Goal: Task Accomplishment & Management: Complete application form

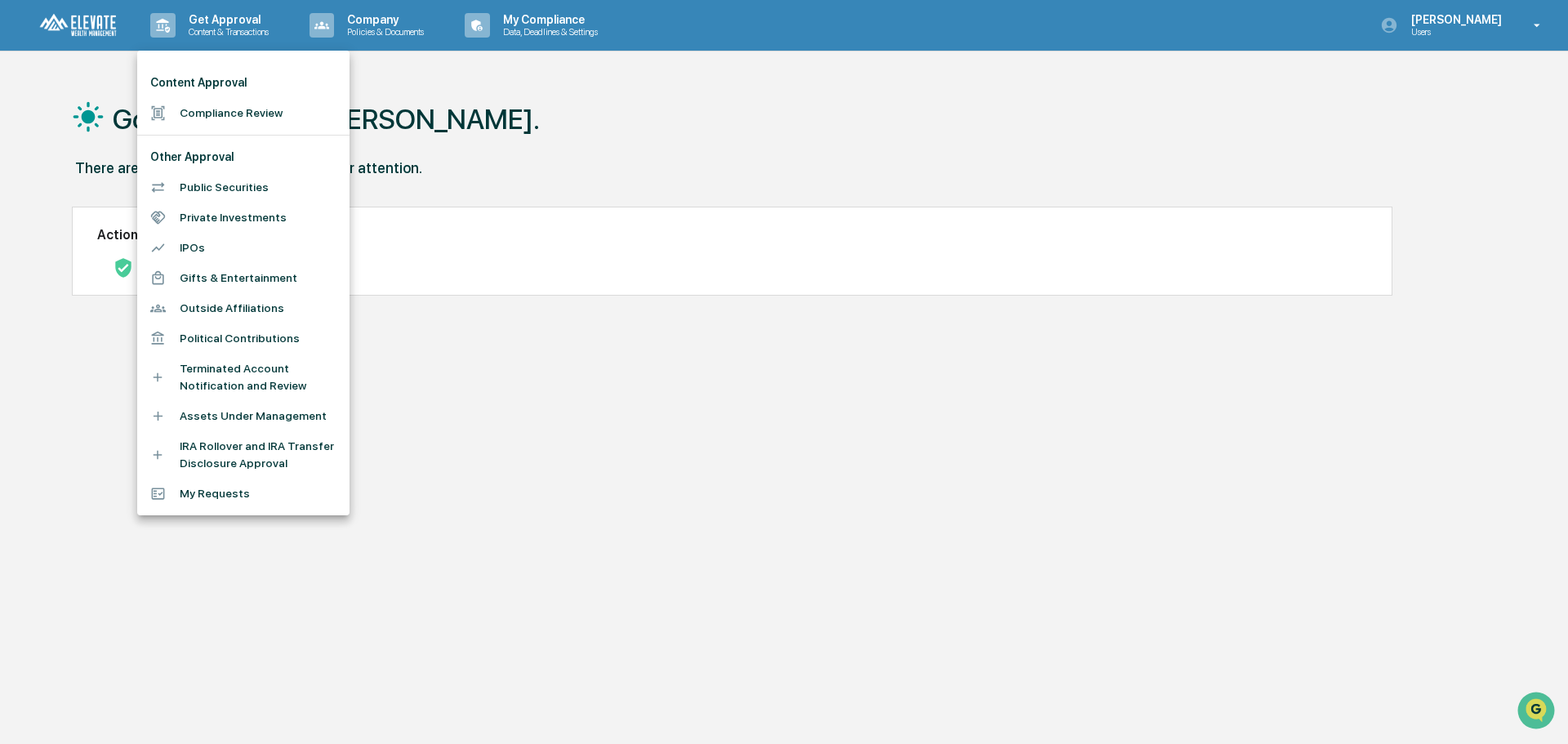
click at [229, 113] on li "Compliance Review" at bounding box center [243, 113] width 212 height 31
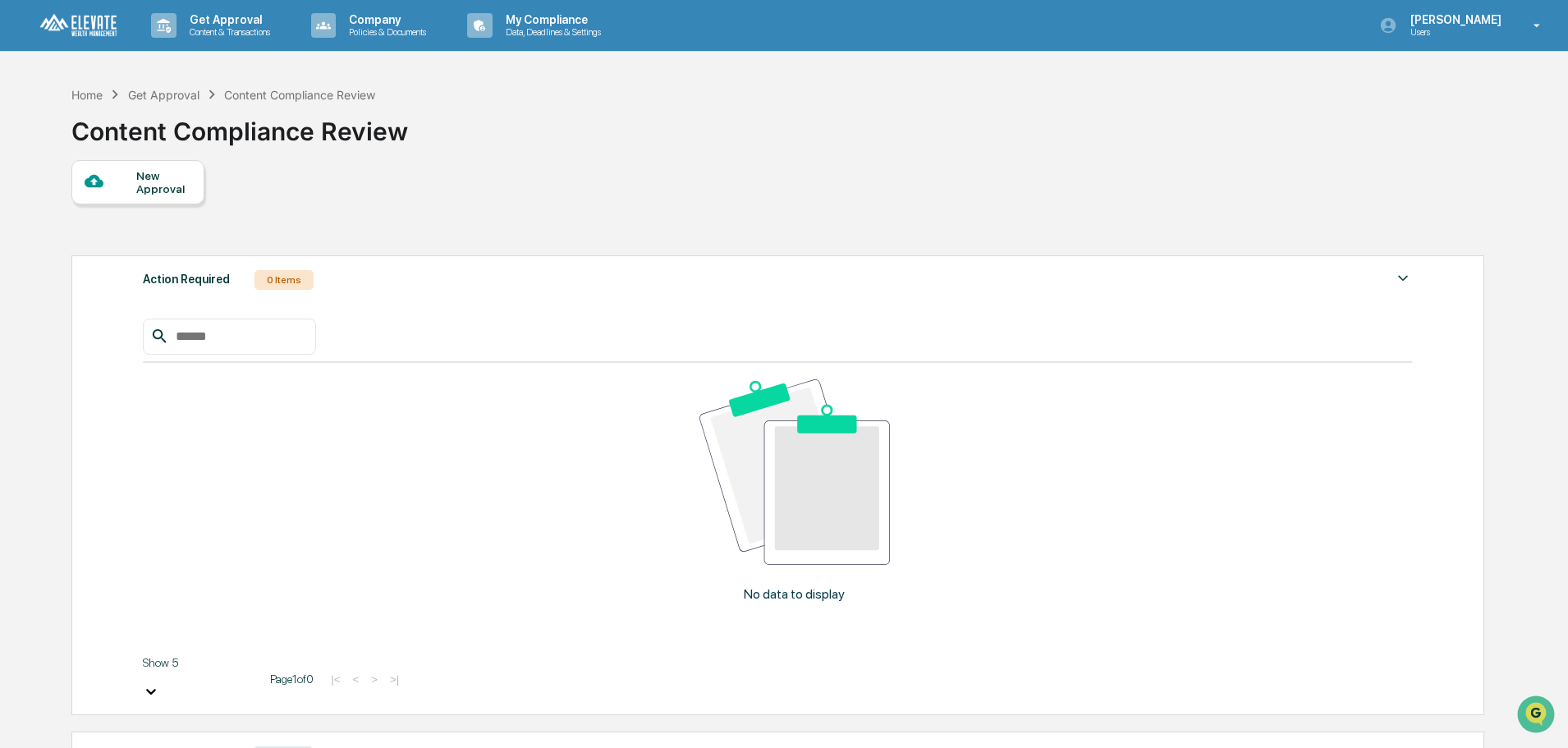
click at [132, 185] on div at bounding box center [110, 182] width 51 height 21
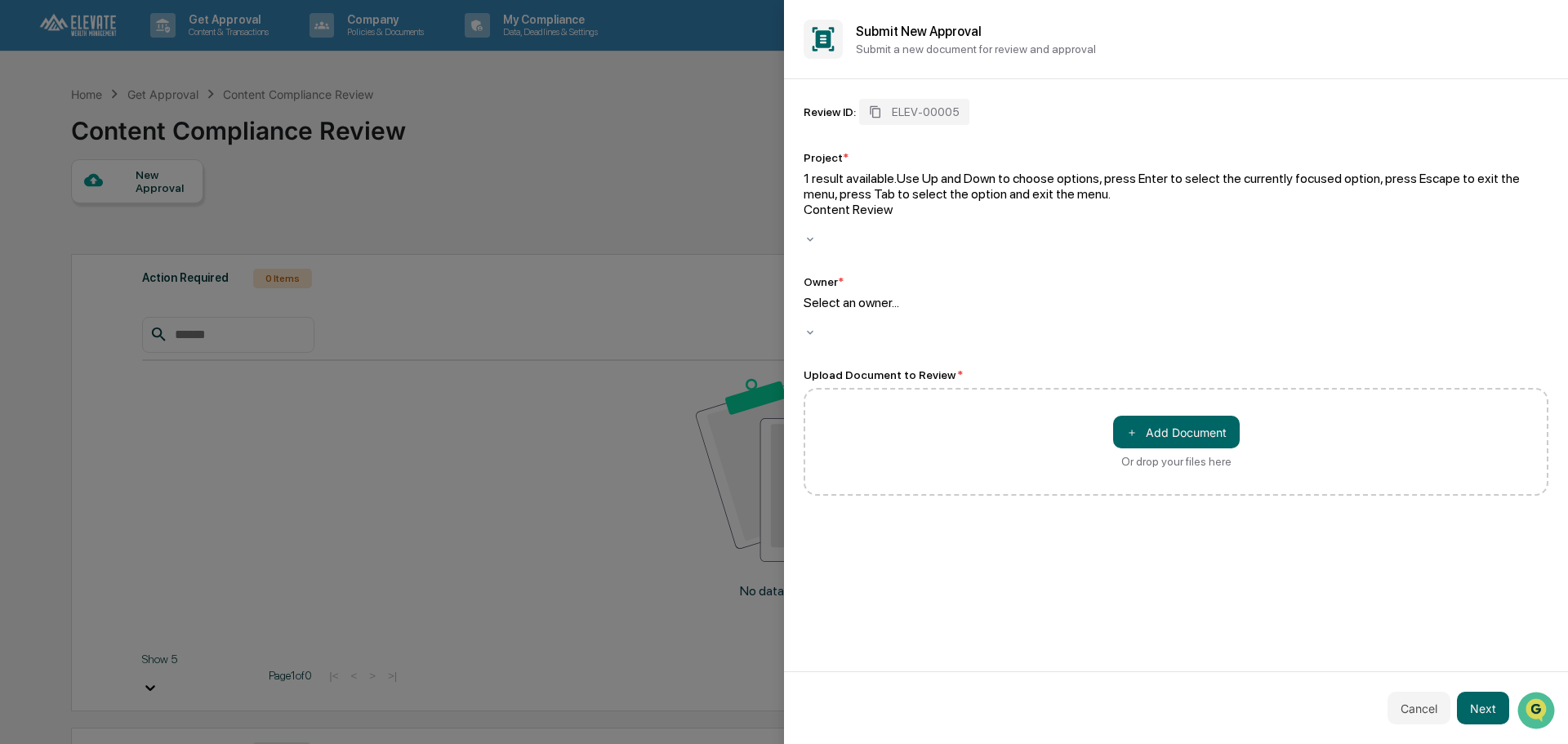
drag, startPoint x: 812, startPoint y: 184, endPoint x: 937, endPoint y: 193, distance: 125.3
click at [937, 202] on div "Content Review" at bounding box center [1176, 217] width 745 height 31
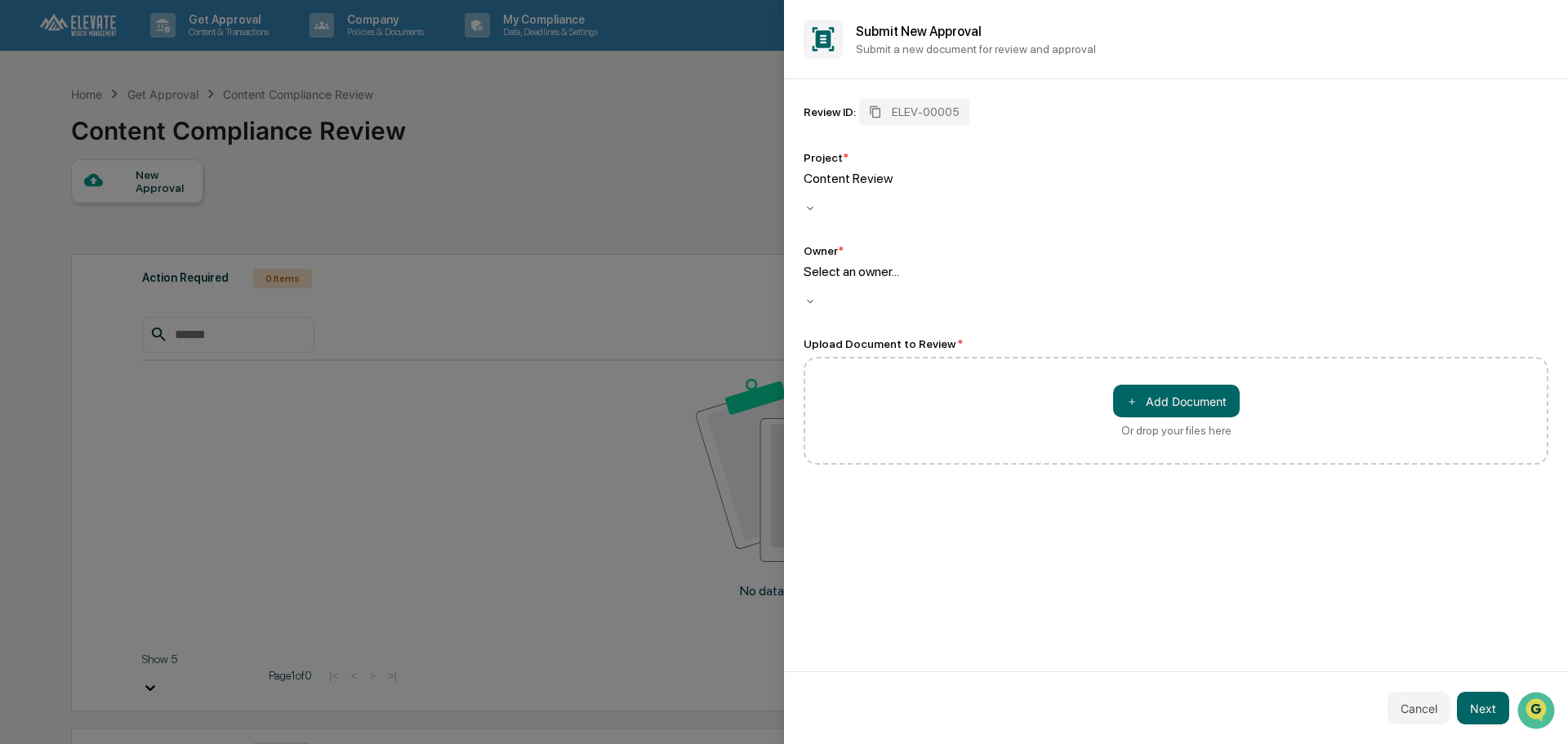
click at [914, 186] on div at bounding box center [1176, 194] width 745 height 16
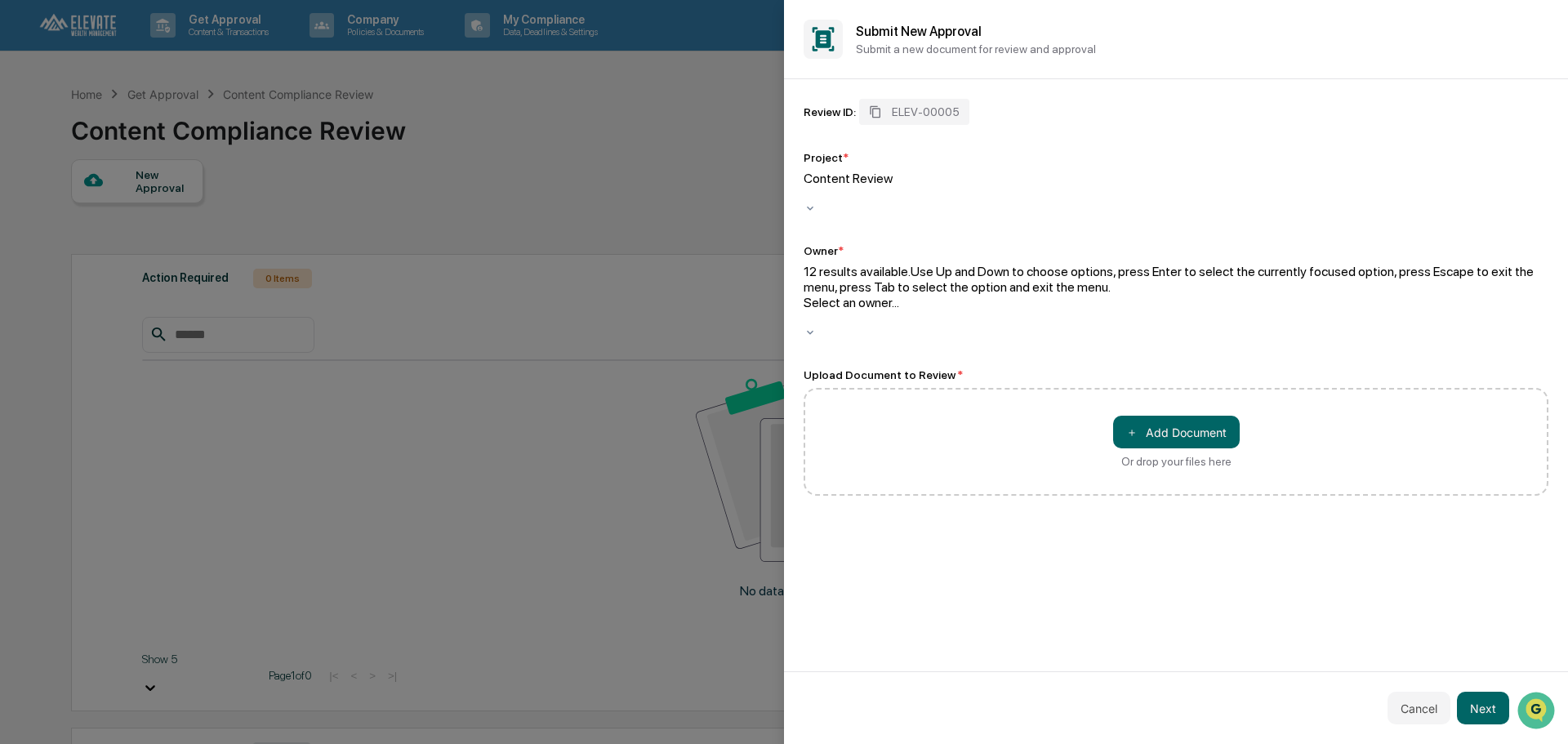
click at [888, 311] on div at bounding box center [1176, 318] width 745 height 16
click at [901, 311] on div at bounding box center [1176, 318] width 745 height 16
click at [877, 311] on div at bounding box center [1176, 318] width 745 height 16
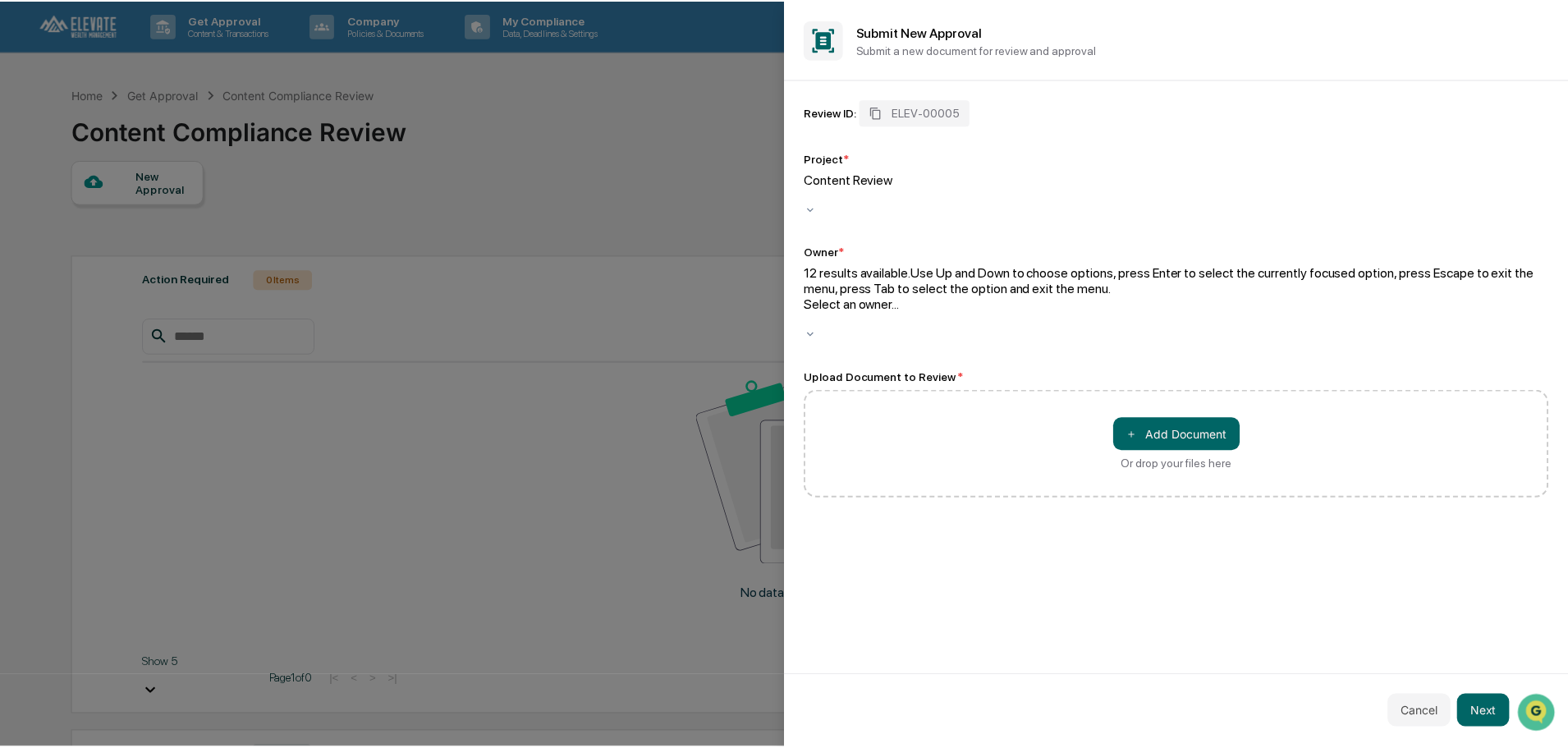
scroll to position [155, 0]
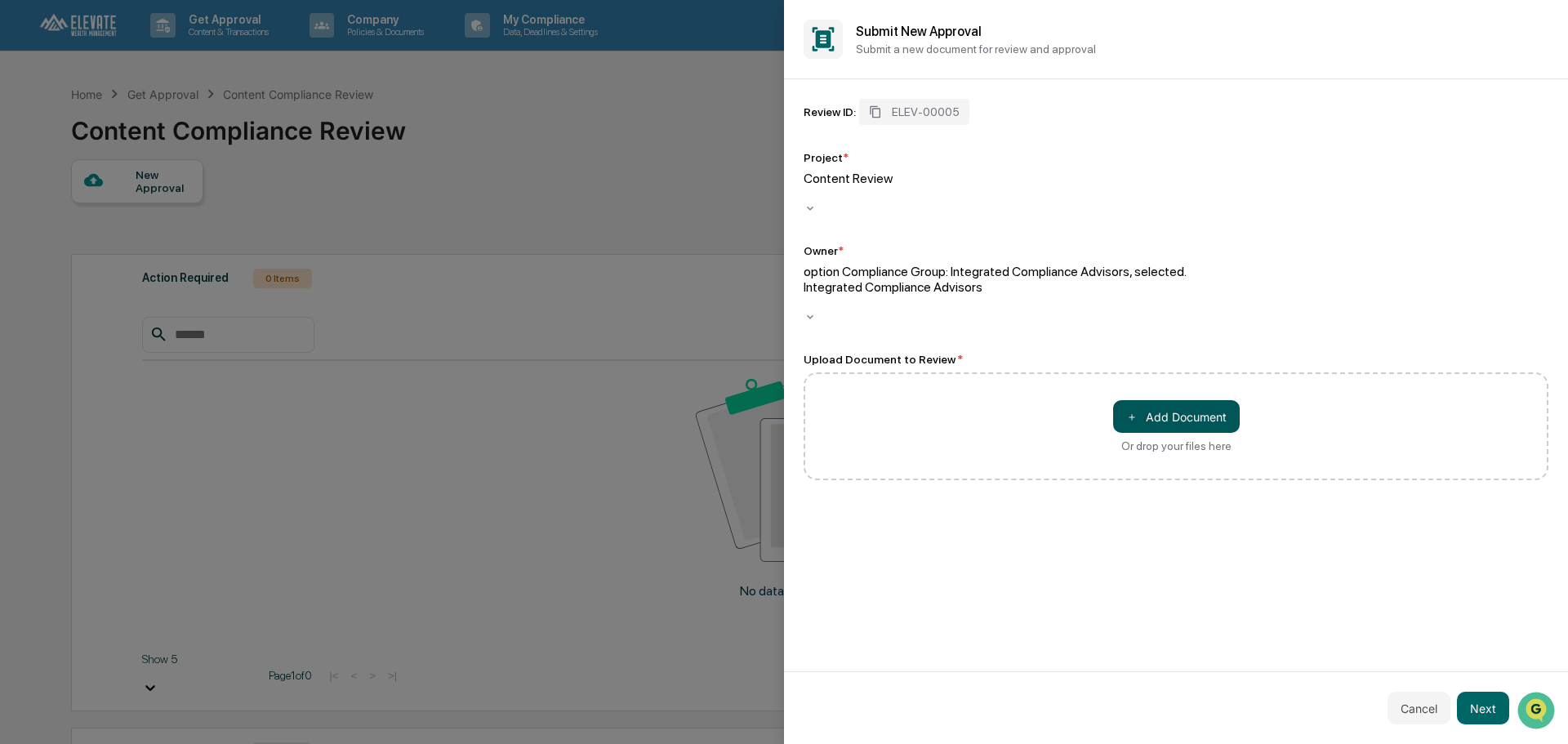
click at [1159, 401] on button "＋ Add Document" at bounding box center [1176, 417] width 127 height 32
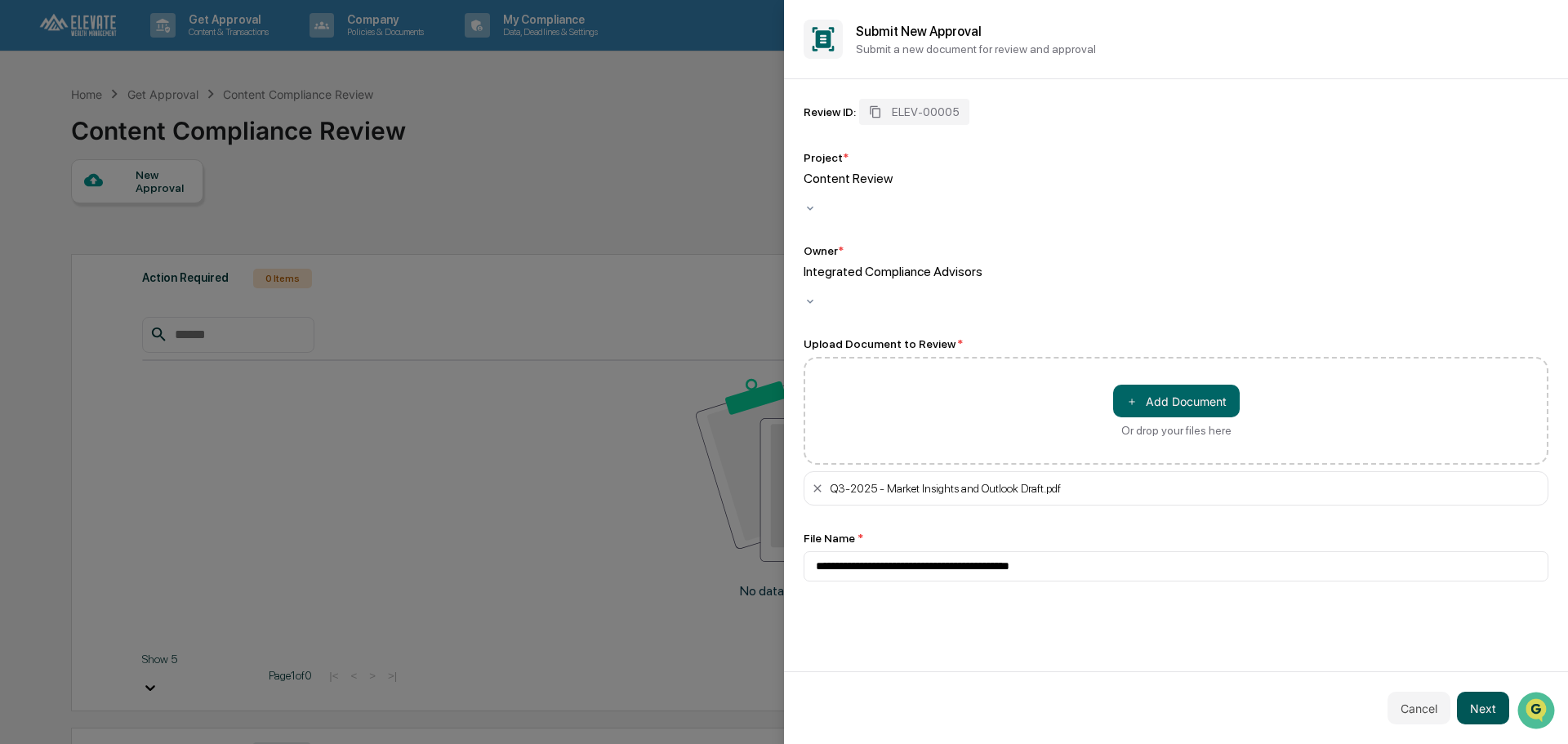
click at [1476, 707] on button "Next" at bounding box center [1483, 708] width 52 height 32
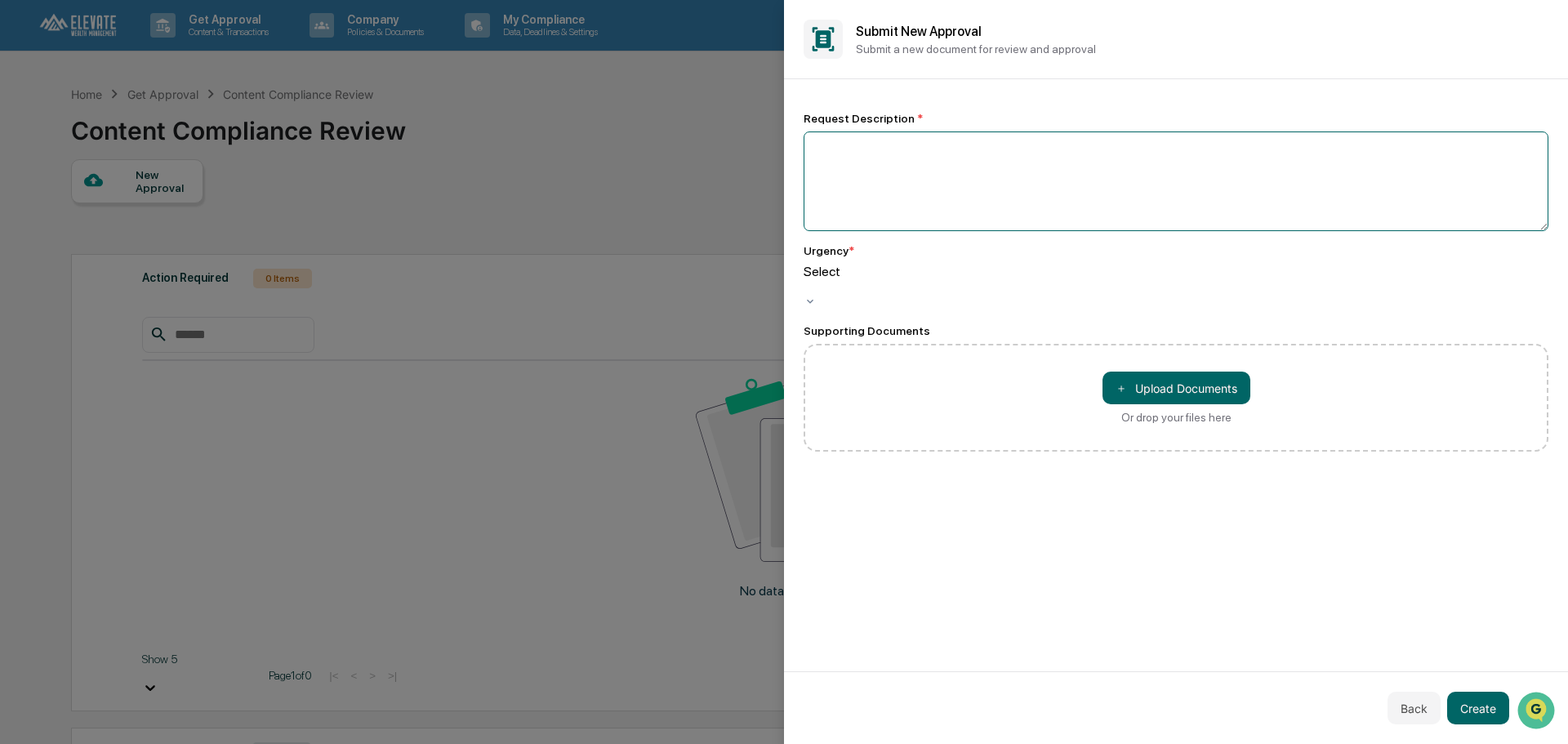
click at [966, 162] on textarea at bounding box center [1176, 181] width 745 height 99
type textarea "**********"
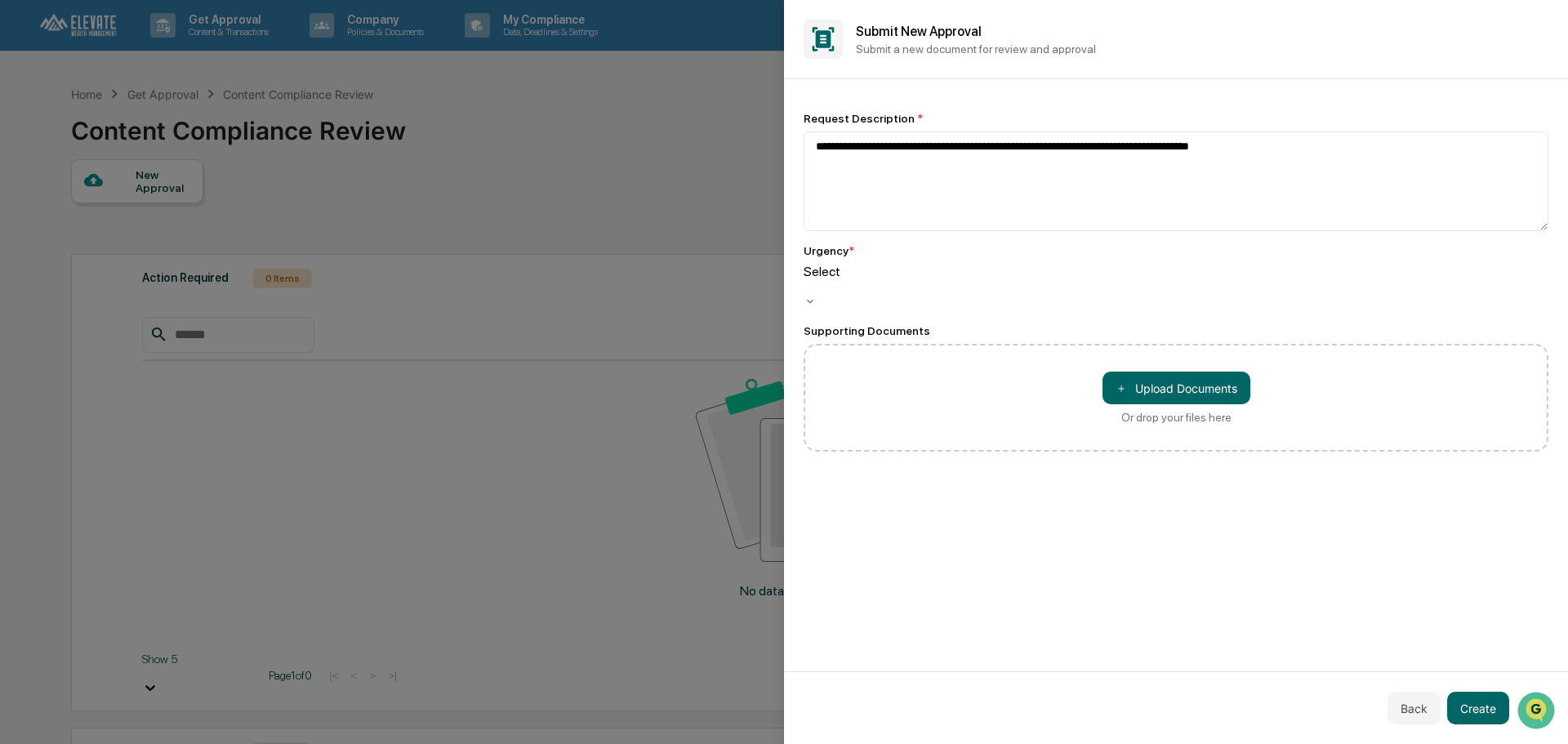
click at [959, 279] on div at bounding box center [1176, 287] width 745 height 16
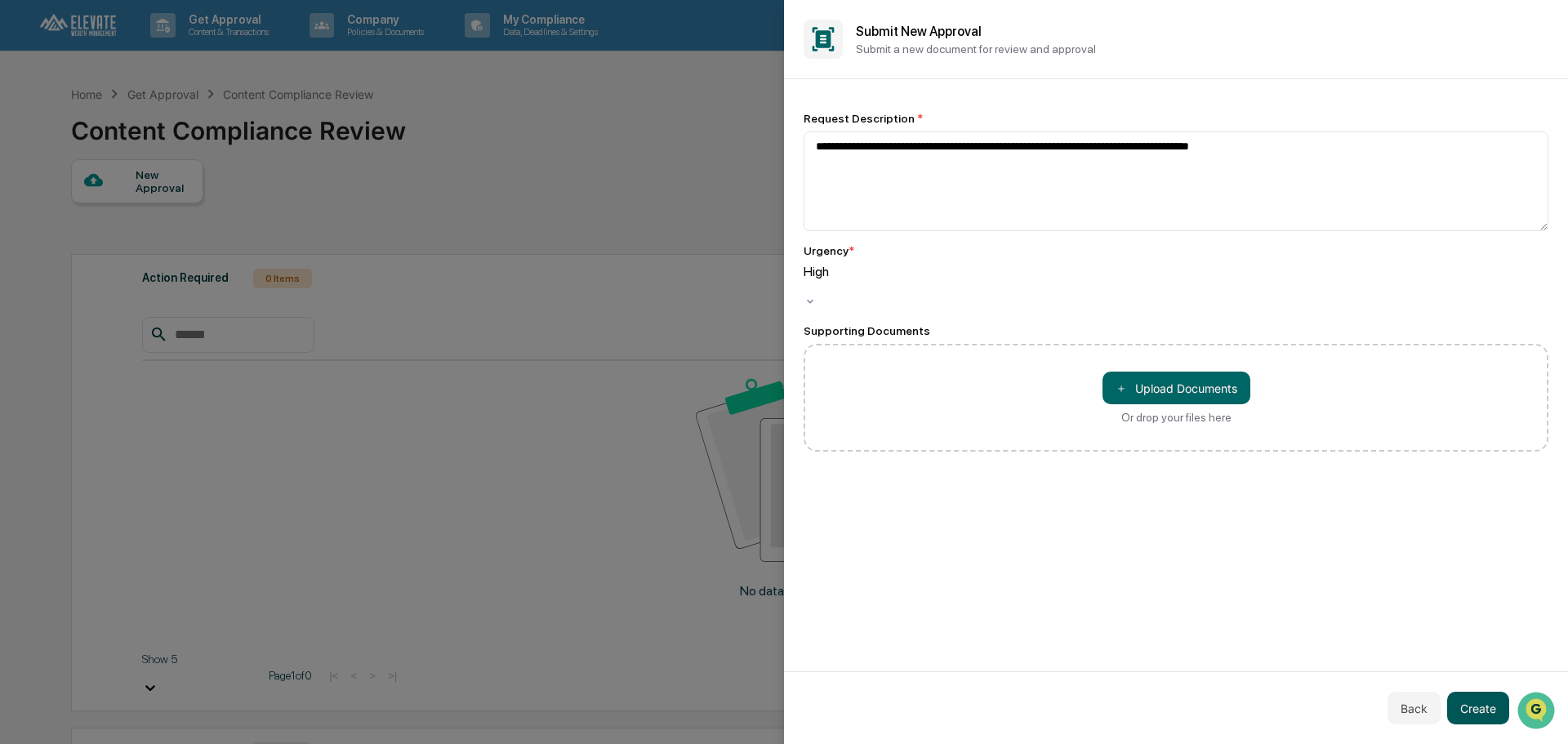
click at [1479, 704] on button "Create" at bounding box center [1478, 708] width 62 height 32
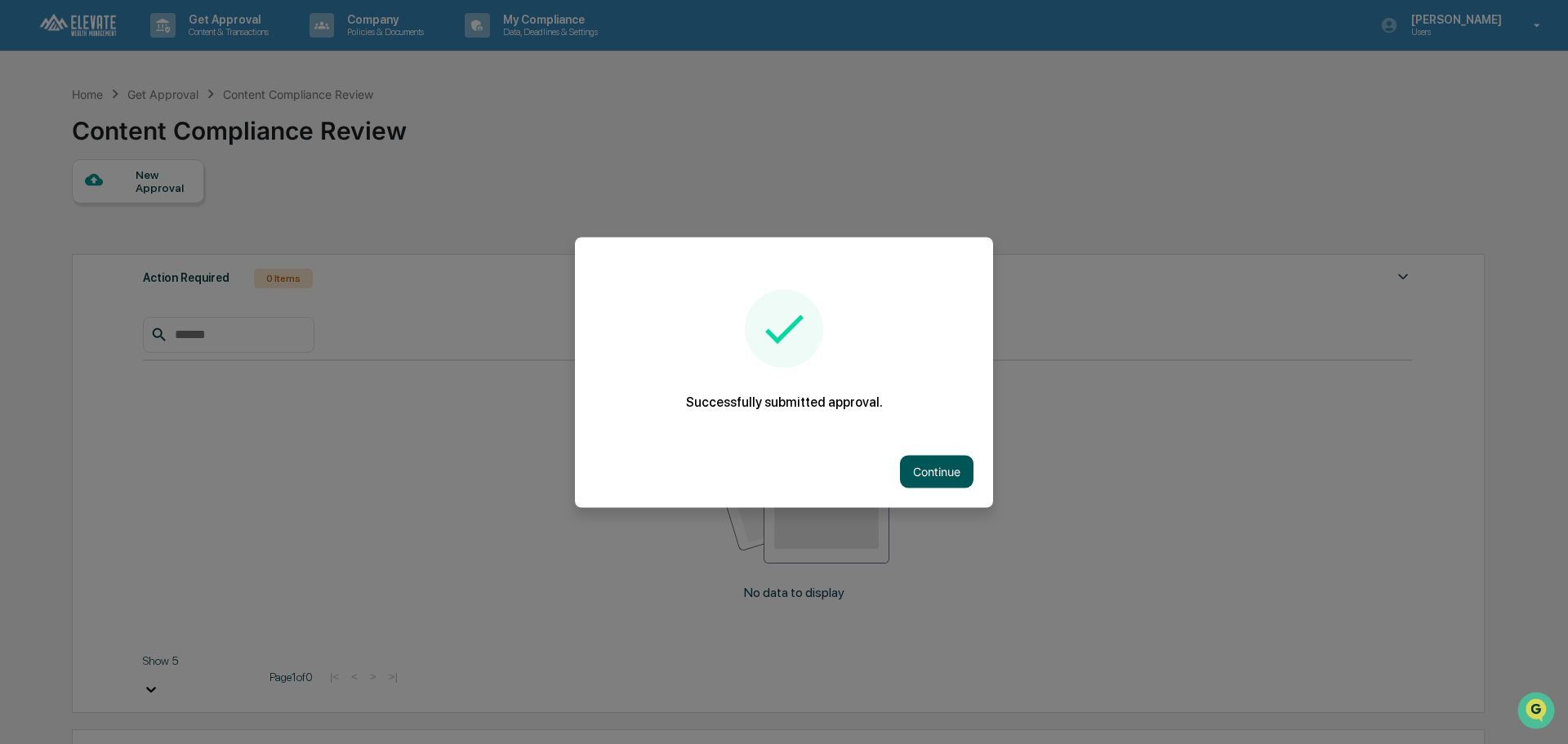
click at [921, 468] on button "Continue" at bounding box center [937, 471] width 73 height 32
